Goal: Find specific page/section: Find specific page/section

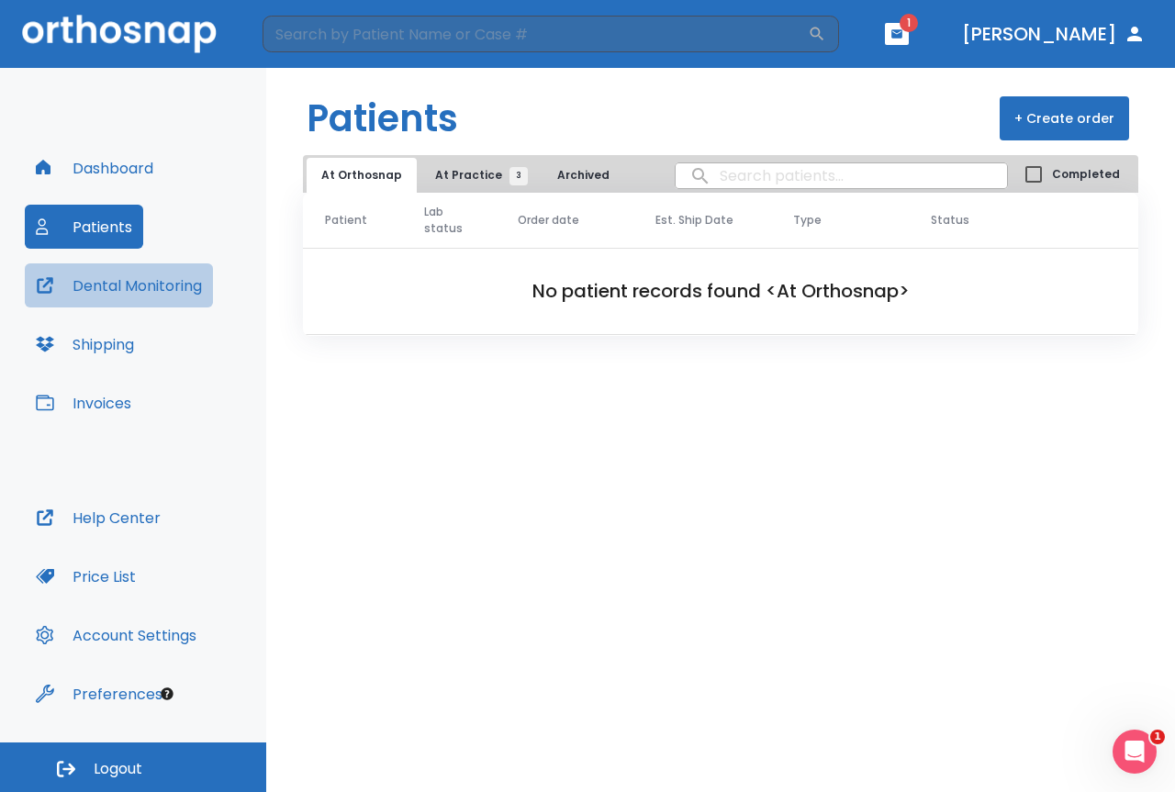
click at [153, 291] on button "Dental Monitoring" at bounding box center [119, 286] width 188 height 44
click at [108, 221] on button "Patients" at bounding box center [84, 227] width 118 height 44
click at [450, 166] on button "At Practice 3" at bounding box center [477, 175] width 113 height 35
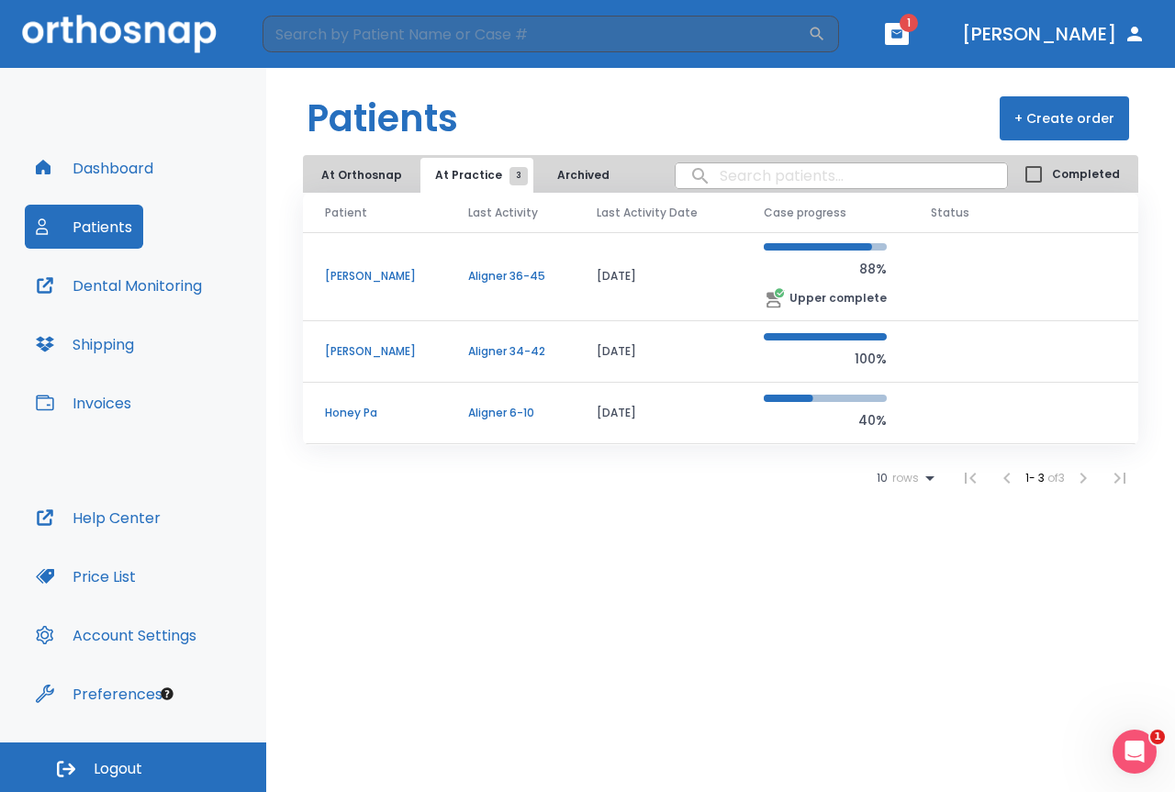
click at [615, 355] on td "[DATE]" at bounding box center [658, 352] width 167 height 62
